Goal: Task Accomplishment & Management: Use online tool/utility

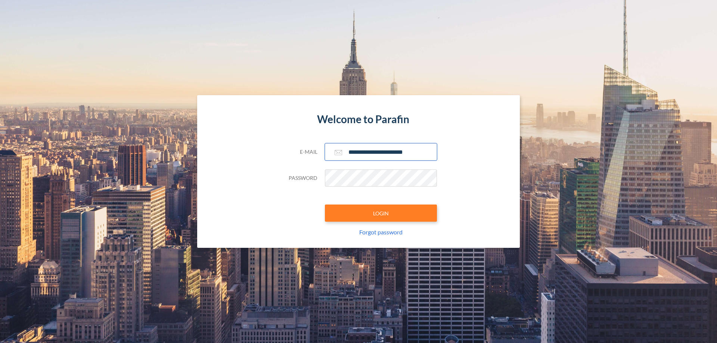
type input "**********"
click at [381, 213] on button "LOGIN" at bounding box center [381, 213] width 112 height 17
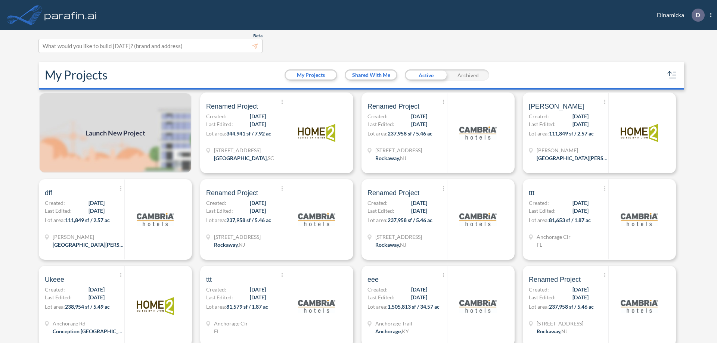
scroll to position [2, 0]
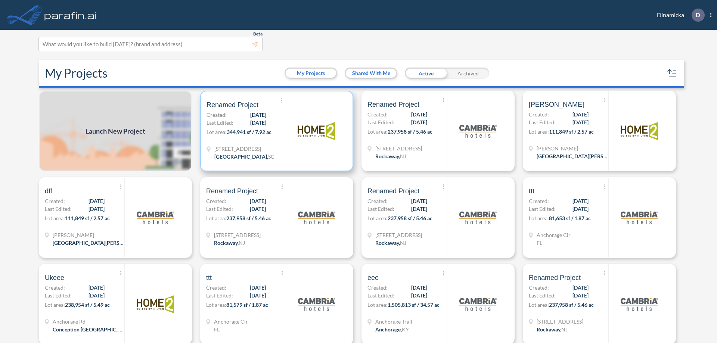
click at [275, 131] on p "Lot area: 344,941 sf / 7.92 ac" at bounding box center [246, 133] width 79 height 11
